Goal: Task Accomplishment & Management: Use online tool/utility

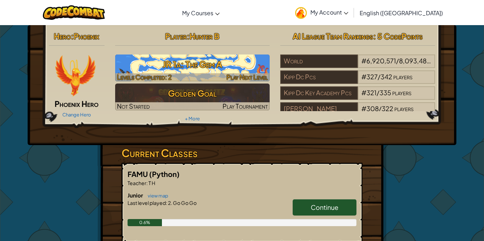
click at [162, 68] on h3 "JR 1a: The Gem A" at bounding box center [192, 64] width 155 height 16
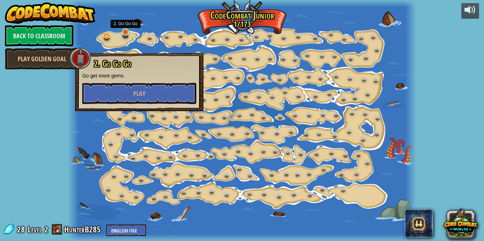
click at [127, 35] on link at bounding box center [126, 33] width 14 height 14
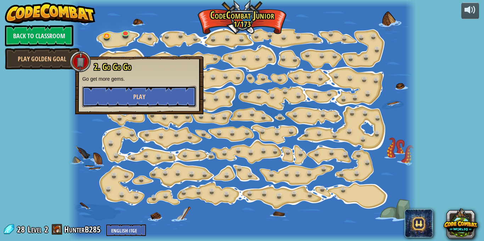
click at [144, 92] on span "Play" at bounding box center [139, 96] width 12 height 9
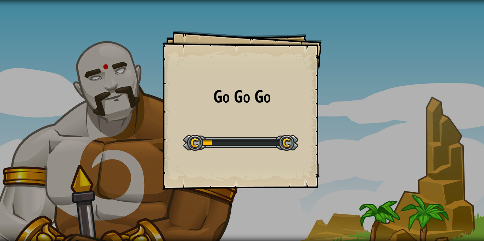
click at [206, 121] on div "Go Go Go Goals Start Level Error loading from server. Try refreshing the page. …" at bounding box center [241, 109] width 159 height 159
click at [217, 119] on div "Go Go Go Goals Start Level Error loading from server. Try refreshing the page. …" at bounding box center [241, 109] width 159 height 159
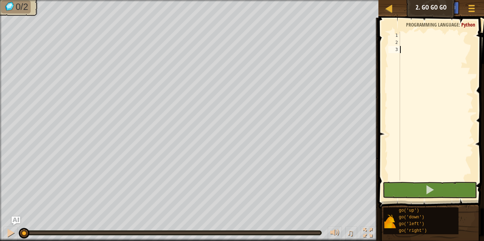
click at [402, 36] on div at bounding box center [435, 113] width 75 height 163
type textarea "3"
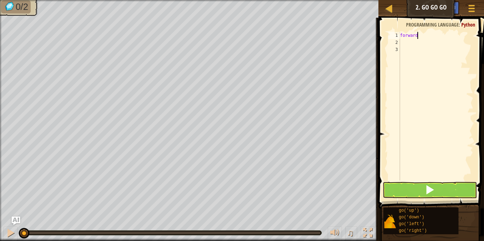
scroll to position [3, 2]
type textarea "forward"
click at [401, 43] on div "forward" at bounding box center [435, 113] width 75 height 163
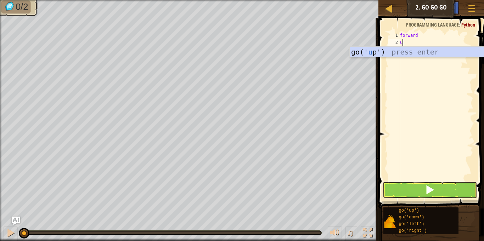
type textarea "up"
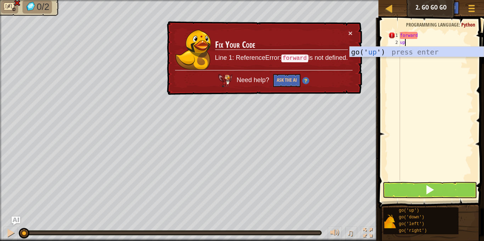
click at [429, 51] on div "go(' up ') press enter" at bounding box center [416, 63] width 134 height 32
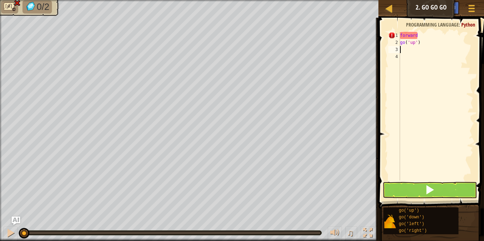
scroll to position [3, 0]
click at [404, 56] on div "forward go ( 'up' )" at bounding box center [435, 113] width 75 height 163
click at [396, 50] on div "3" at bounding box center [394, 49] width 12 height 7
type textarea "forward"
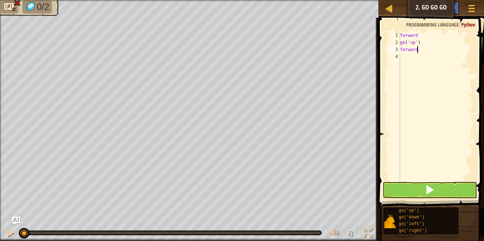
click at [403, 56] on div "forward go ( 'up' ) forward" at bounding box center [435, 113] width 75 height 163
click at [418, 188] on button at bounding box center [429, 190] width 94 height 16
click at [425, 196] on button at bounding box center [429, 190] width 94 height 16
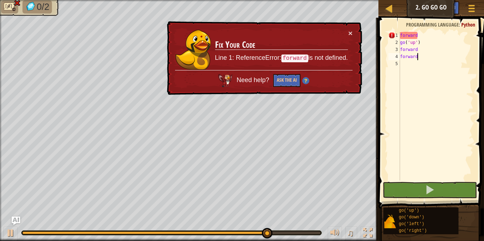
click at [433, 40] on div "forward go ( 'up' ) forward forward" at bounding box center [435, 113] width 75 height 163
click at [429, 32] on div "forward go ( 'up' ) forward forward" at bounding box center [435, 113] width 75 height 163
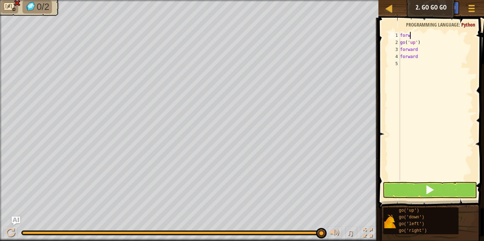
scroll to position [3, 1]
type textarea "f"
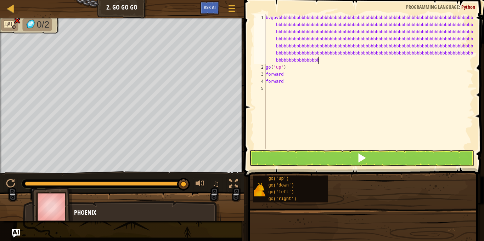
scroll to position [3, 0]
type textarea "bvgbvbbbbbbbbbbbbbbbbbbbbbbbbbbbbbbbbbbbbbbbbbbbbbbbbbbbbbbbbbbbbbbbbbbbbbbbbbb…"
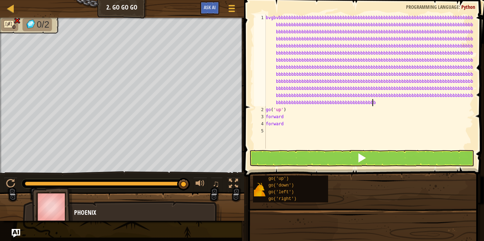
scroll to position [3, 175]
type textarea "bbbbbbbbbbbbbbbbbbbbbbbbbbbbbbbbbbbbbbbbbbbbbbbbbbbbbbbbbbbbbbbbbbbbbbbbbbbbbbb…"
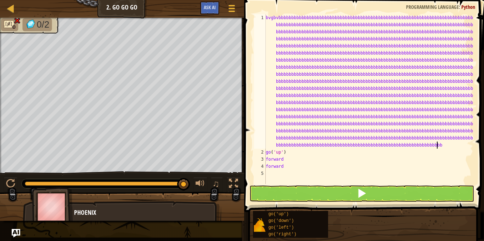
scroll to position [3, 0]
type textarea "bbbbbbbbbbbbbbbbbbbbbbbbbbbbbbbbbbbbbbbbbbbbbbbbbbbbbbbbbbbbbbbbbbbbbbbbbbbbbbb…"
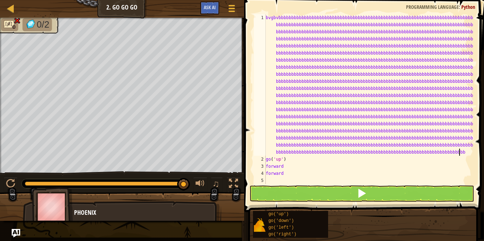
scroll to position [3, 30]
type textarea "bbbbbbbbbbbbbbbbbbbbbbbbbbbbbbbbbbbbbbbbbbbbbbbbbbbbbbbbbbbbbbbbbbbbbbbbbbbbbbb…"
click at [368, 157] on div "bvgbvbbbbbbbbbbbbbbbbbbbbbbbbbbbbbbbbbbbbbbbbbbbbbbbbbbbbbbbbbbbbbbbbbbbbbbbbbb…" at bounding box center [368, 173] width 209 height 319
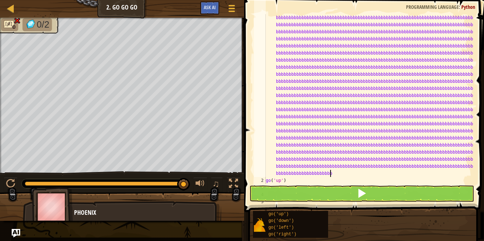
scroll to position [3, 0]
type textarea "bbbbbbbbbbbbbbbbbbbbbbbbbbbbbbbbbbbbbbbbbbbbbbbbbbbbbbbbbbbbbbbbbbbbbbbbbbbbbbb…"
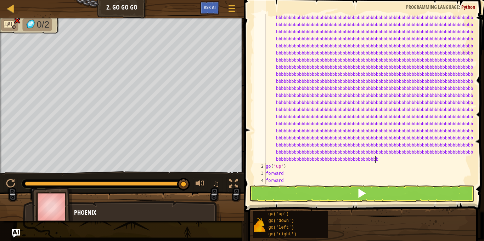
scroll to position [3, 62]
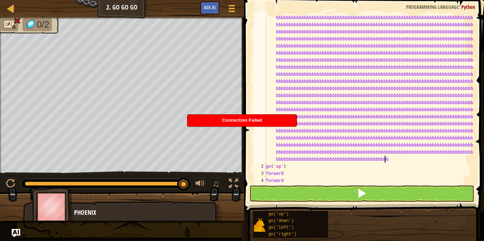
type textarea "bbbbbbbbbbbbbbbbbbbbbbbbbbbbbbbbbbbbbbbbbbbbbbbbbbbbbbbbbbbbbbbbbbbbbbbbbbbbbbb…"
type textarea "bbbbbbbbbbbbbbbbb"
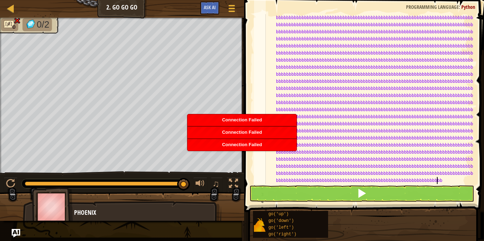
scroll to position [3, 0]
type textarea "bbbbbbbbbbbbbbbbbbbbbbbbbbbbbbbbbbbbbbbbbbbbbbbbbbbbbbbbbbbbbbbbbbbbbbbbbbbbbbb…"
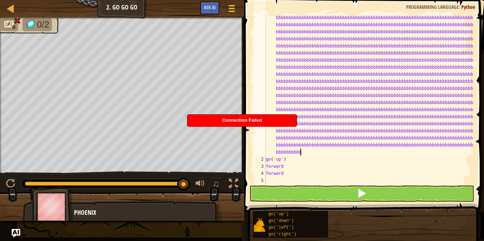
scroll to position [127, 0]
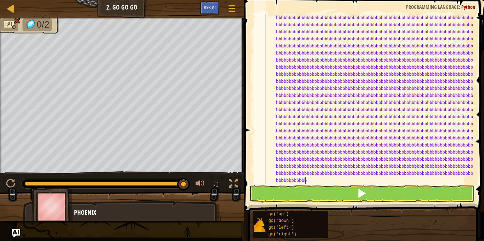
type textarea "bbbbbbbbbbbbbbbbbbbbbbbbbbbbbbbbbbbbbbbbbbbbbbbbbbbbbbbbbbbbbbbbbbbbbbbbbbbbbbb…"
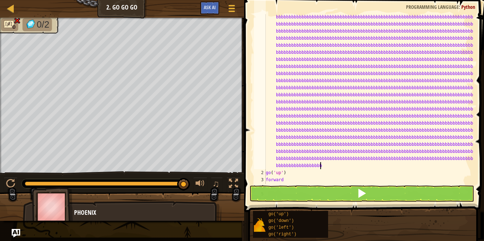
scroll to position [198, 0]
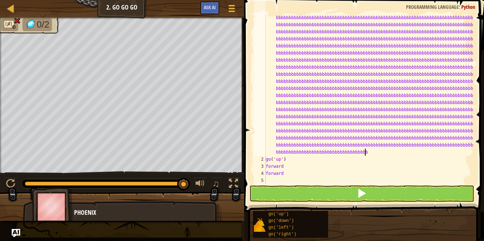
type textarea "bbbbbbbbbbbbbbbbbbbbbbbbbbbbbbbbbbbbbbbbbbbbbbbbbbbbbbbbbbbbbbbbbbbbbbbbbbbbbbb…"
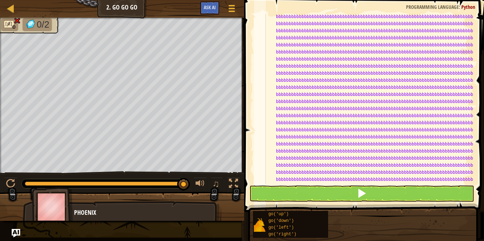
scroll to position [241, 0]
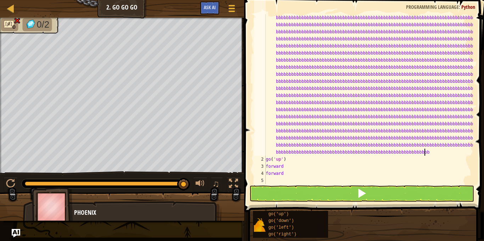
type textarea "bbbbbbbbbbbbbbbbbbbbbbbbbbbbbbbbbbbbbbbbbbbbbbbbbbbbbbbbbbbbbbbbbbbbbbbbbbbbbbb…"
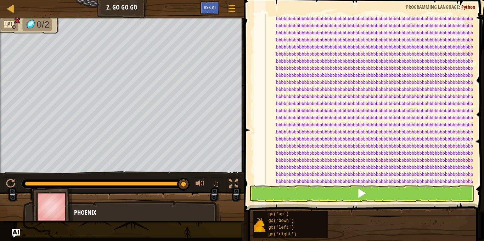
scroll to position [262, 0]
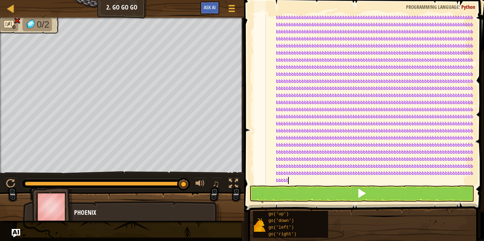
type textarea "bbbbbbbbbbbbbbbbbbbbbbbbbbbbbbbbbbbbbbbbbbbbbbbbbbbbbbbbbbbbbbbbbbbbbbbbbbbbbbb…"
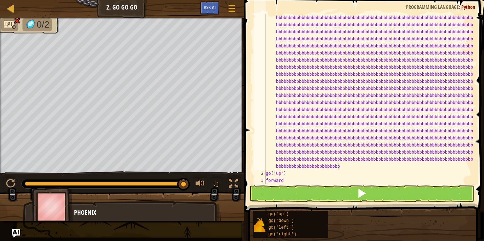
scroll to position [3, 175]
type textarea "bbbbbbbbbbbbbbbbbbbbbbbbbbbbbbbbbbbbbbbbbbbbbbbbbbbbbbbbbbbbbbbbbbbbbbbbbbbbbbb…"
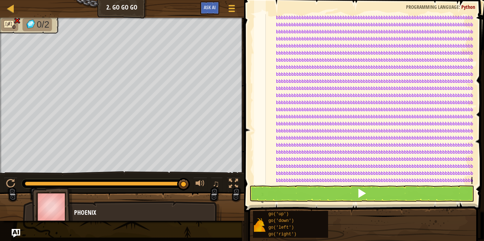
scroll to position [340, 0]
type textarea "bbbbbbbbbbbbbbbbbbbbbbbbbbbbbbbbbbbbbbbbbbbbbbbbbbbbbbbbbbbbbbbbbbbbbbbbbbbbbbb…"
type textarea "b"
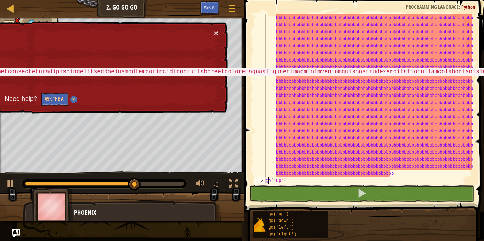
type textarea "o('up')"
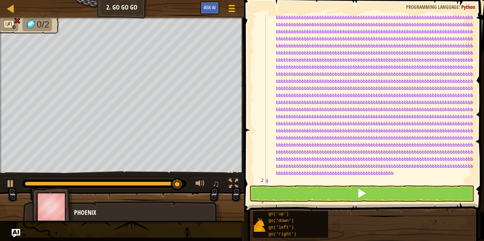
click at [398, 168] on div "bvgbvbbbbbbbbbbbbbbbbbbbbbbbbbbbbbbbbbbbbbbbbbbbbbbbbbbbbbbbbbbbbbbbbbbbbbbbbbb…" at bounding box center [368, 10] width 209 height 687
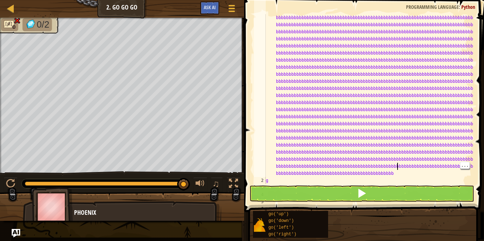
click at [392, 178] on div "bvgbvbbbbbbbbbbbbbbbbbbbbbbbbbbbbbbbbbbbbbbbbbbbbbbbbbbbbbbbbbbbbbbbbbbbbbbbbbb…" at bounding box center [368, 10] width 209 height 687
type textarea "g"
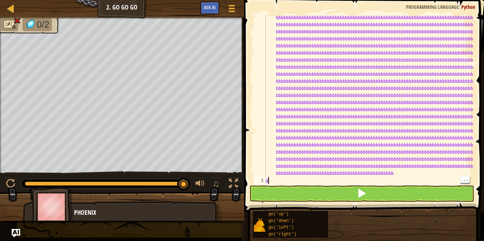
click at [394, 179] on div "bvgbvbbbbbbbbbbbbbbbbbbbbbbbbbbbbbbbbbbbbbbbbbbbbbbbbbbbbbbbbbbbbbbbbbbbbbbbbbb…" at bounding box center [368, 10] width 209 height 687
click at [393, 173] on div "bvgbvbbbbbbbbbbbbbbbbbbbbbbbbbbbbbbbbbbbbbbbbbbbbbbbbbbbbbbbbbbbbbbbbbbbbbbbbbb…" at bounding box center [368, 10] width 209 height 687
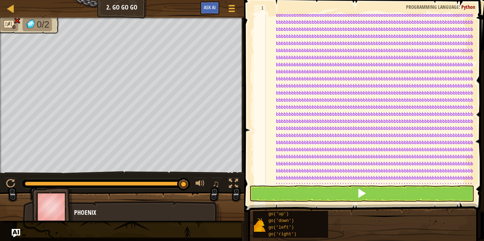
scroll to position [10, 0]
type textarea "\"
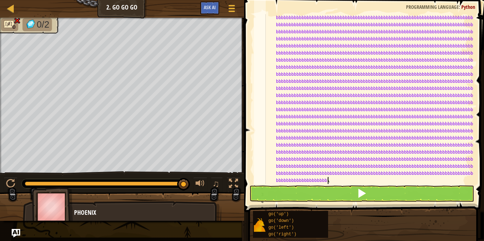
scroll to position [326, 0]
click at [17, 9] on link "Map" at bounding box center [16, 9] width 4 height 10
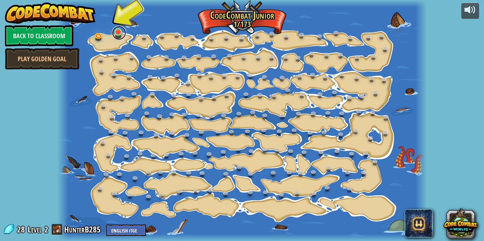
click at [123, 35] on link at bounding box center [119, 33] width 14 height 14
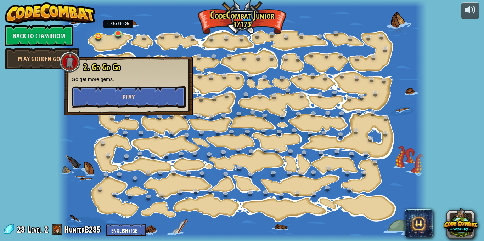
click at [105, 103] on button "Play" at bounding box center [129, 96] width 114 height 21
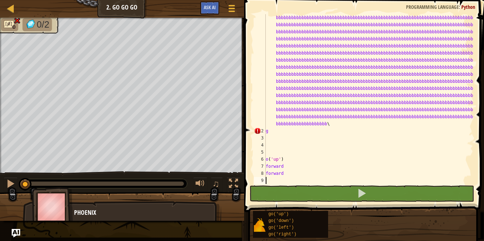
scroll to position [382, 0]
